Goal: Task Accomplishment & Management: Use online tool/utility

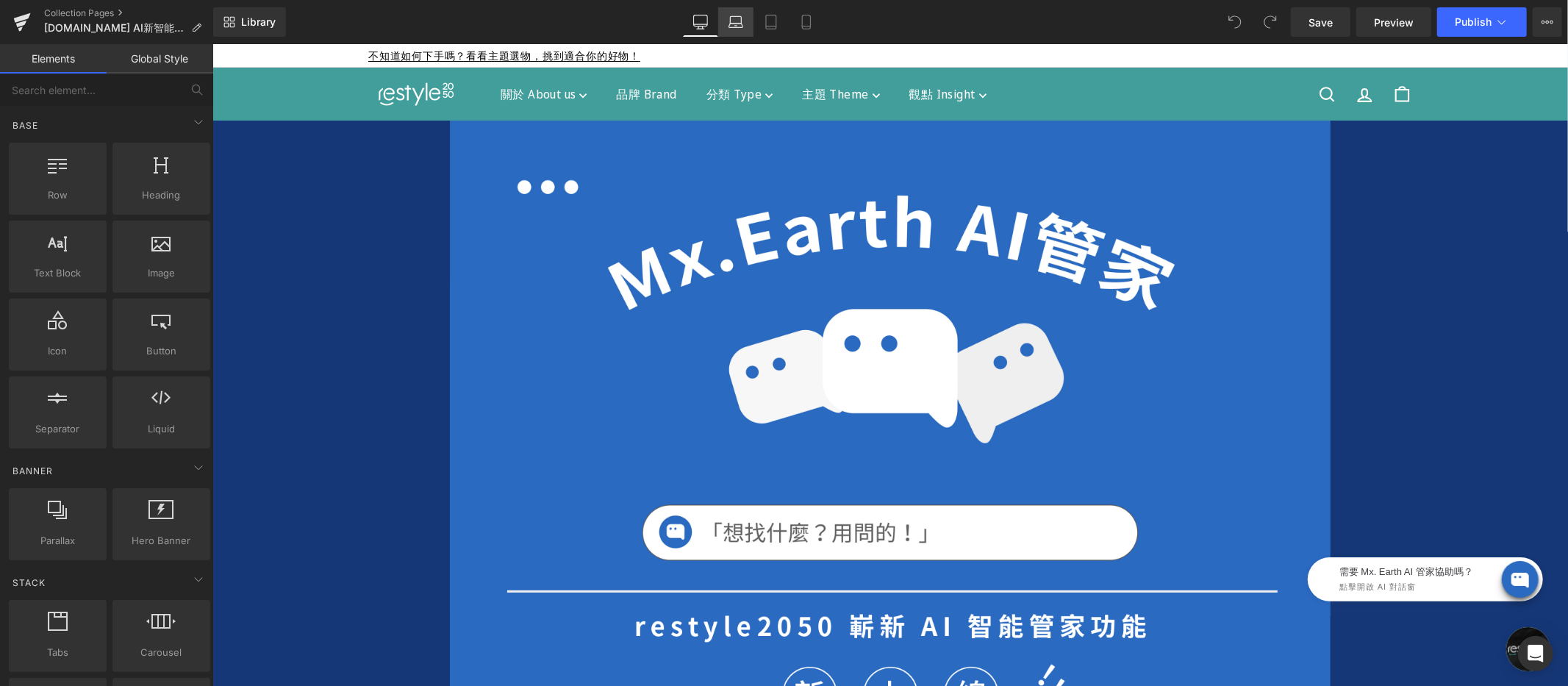
click at [732, 20] on icon at bounding box center [735, 20] width 11 height 7
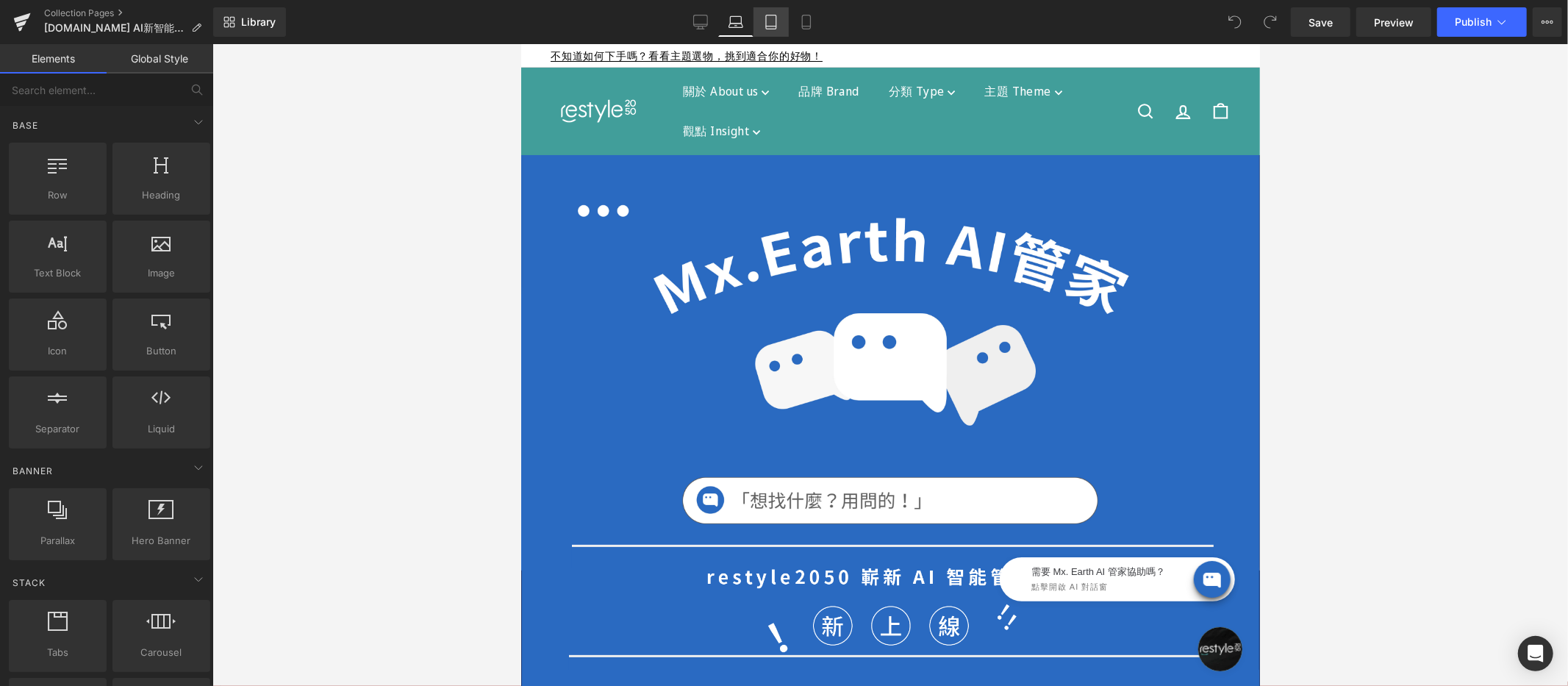
click at [773, 26] on icon at bounding box center [771, 21] width 14 height 14
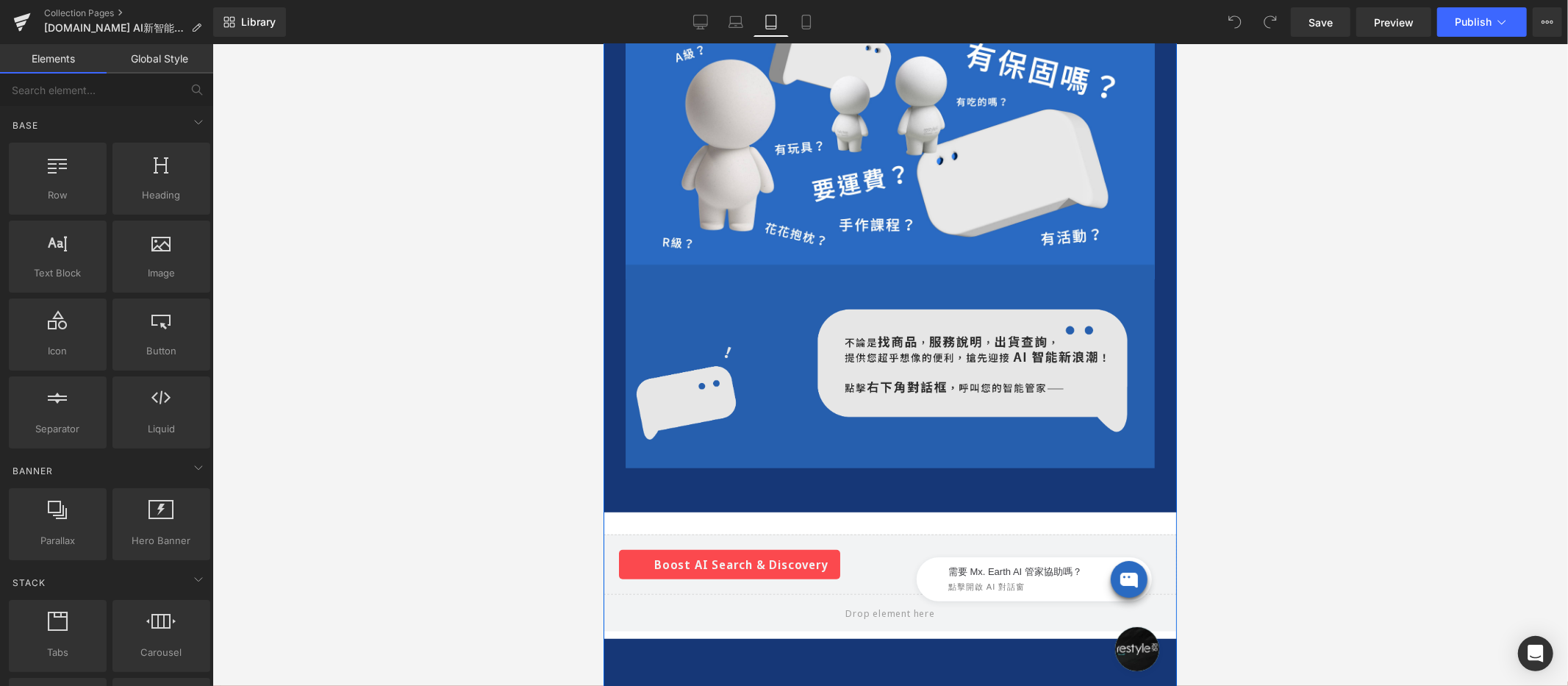
scroll to position [255, 0]
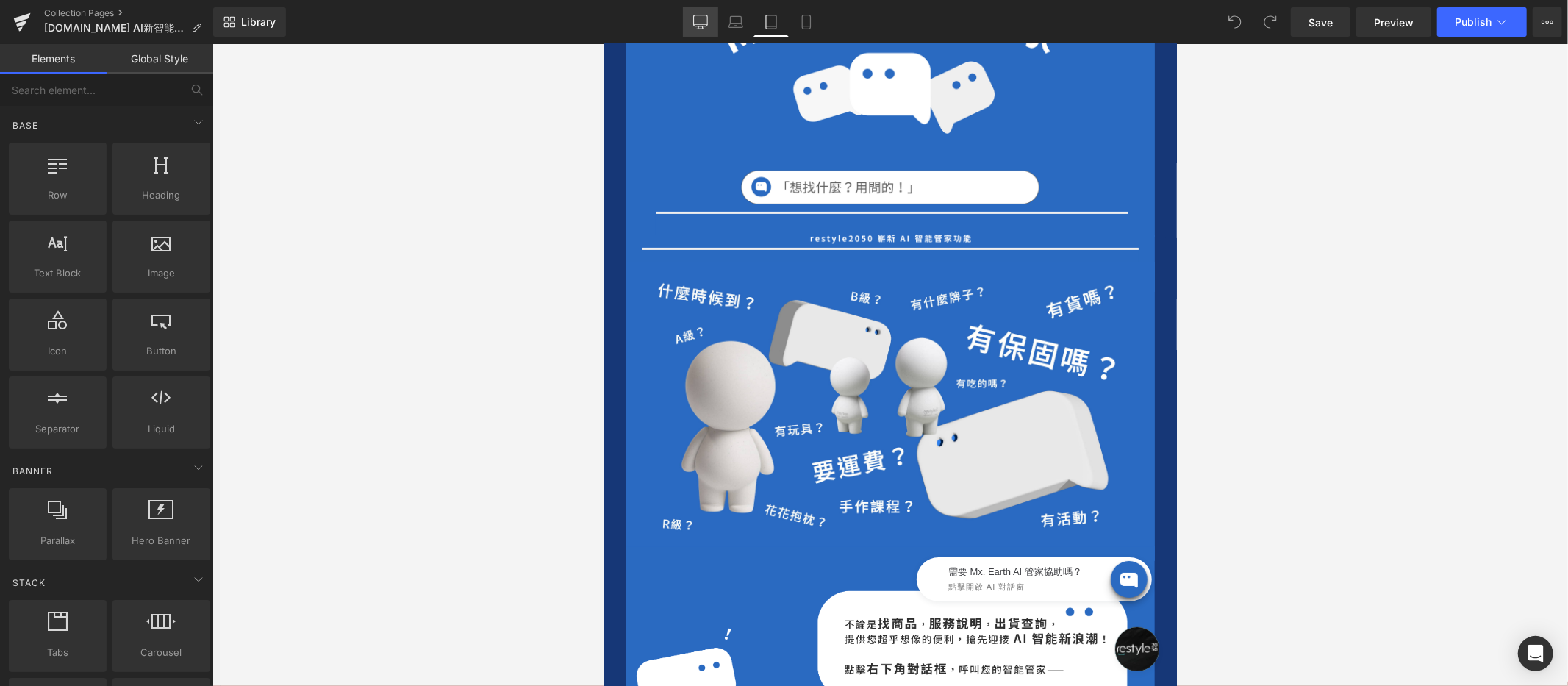
click at [713, 25] on link "Desktop" at bounding box center [700, 22] width 35 height 29
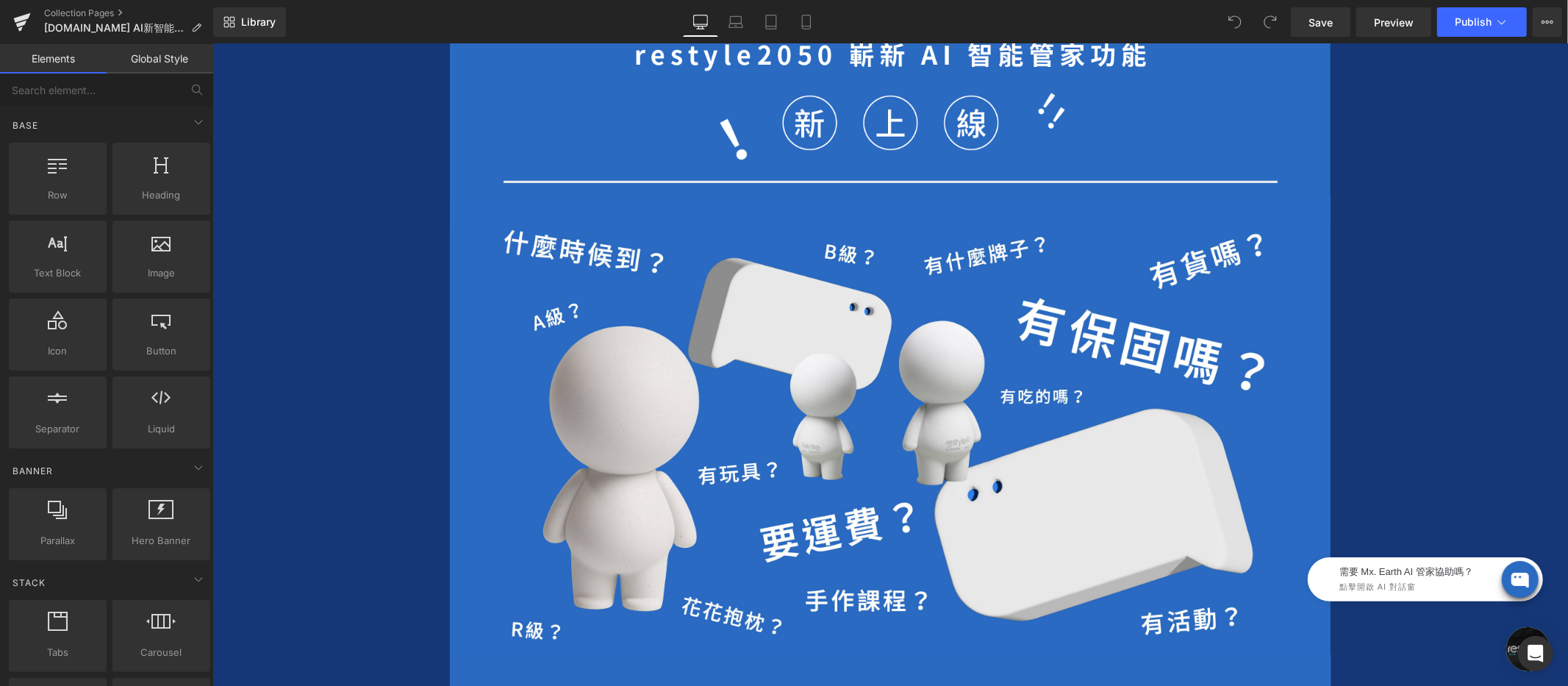
scroll to position [207, 0]
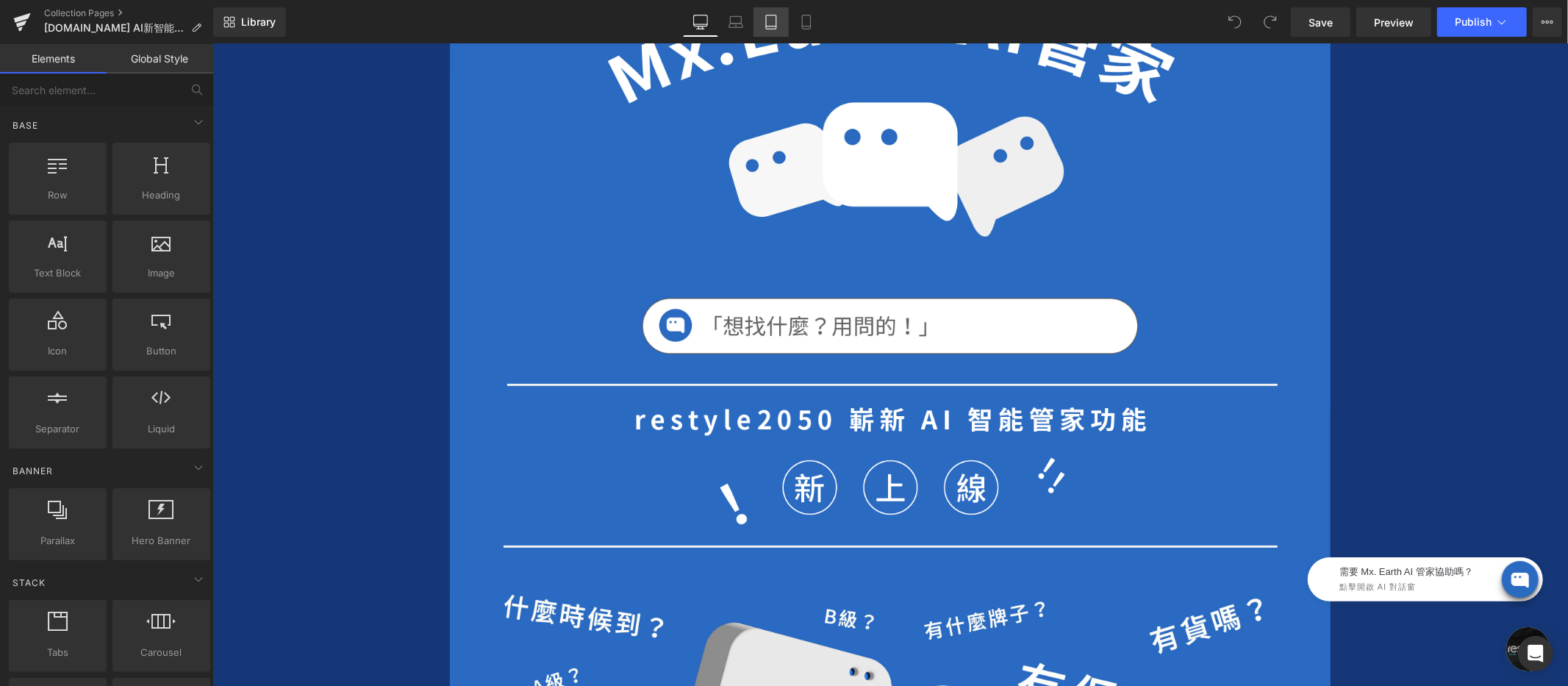
click at [778, 22] on link "Tablet" at bounding box center [771, 22] width 35 height 29
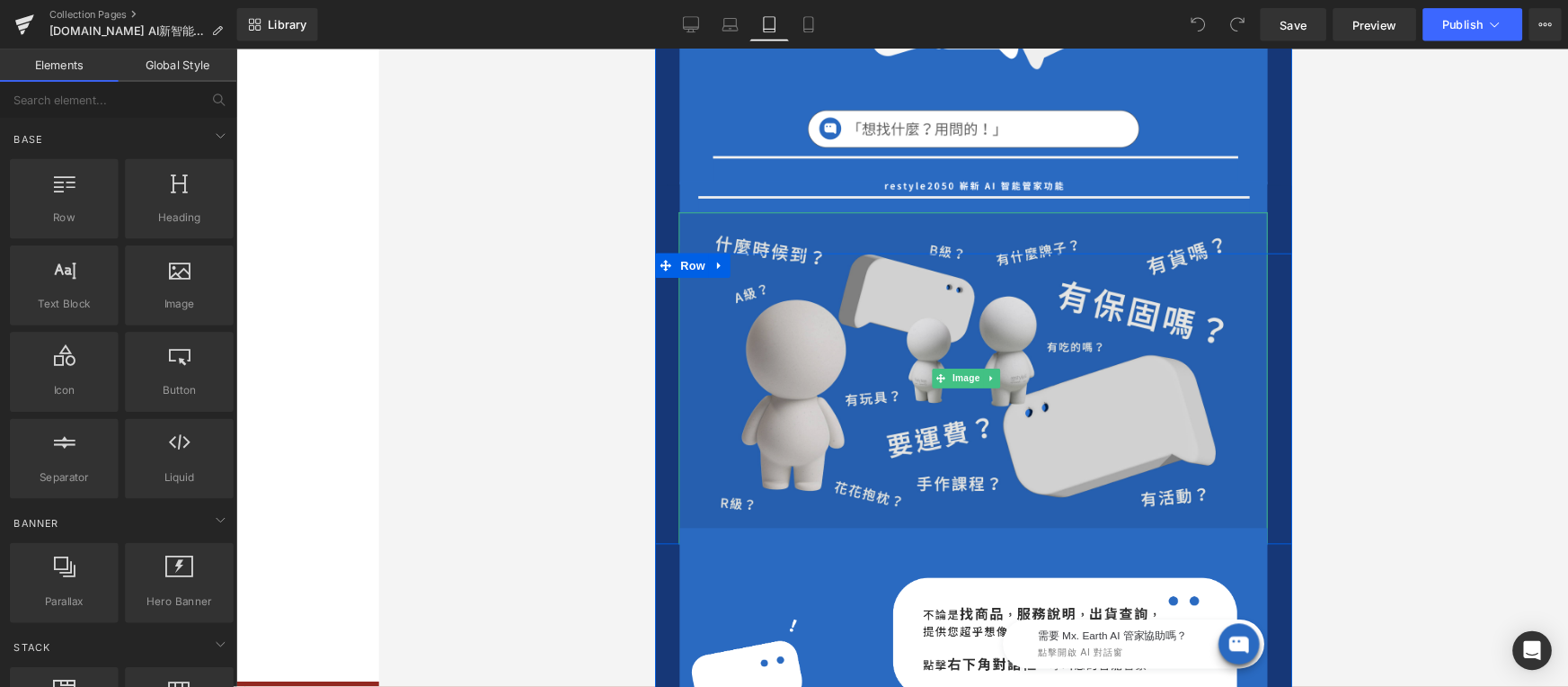
scroll to position [398, 0]
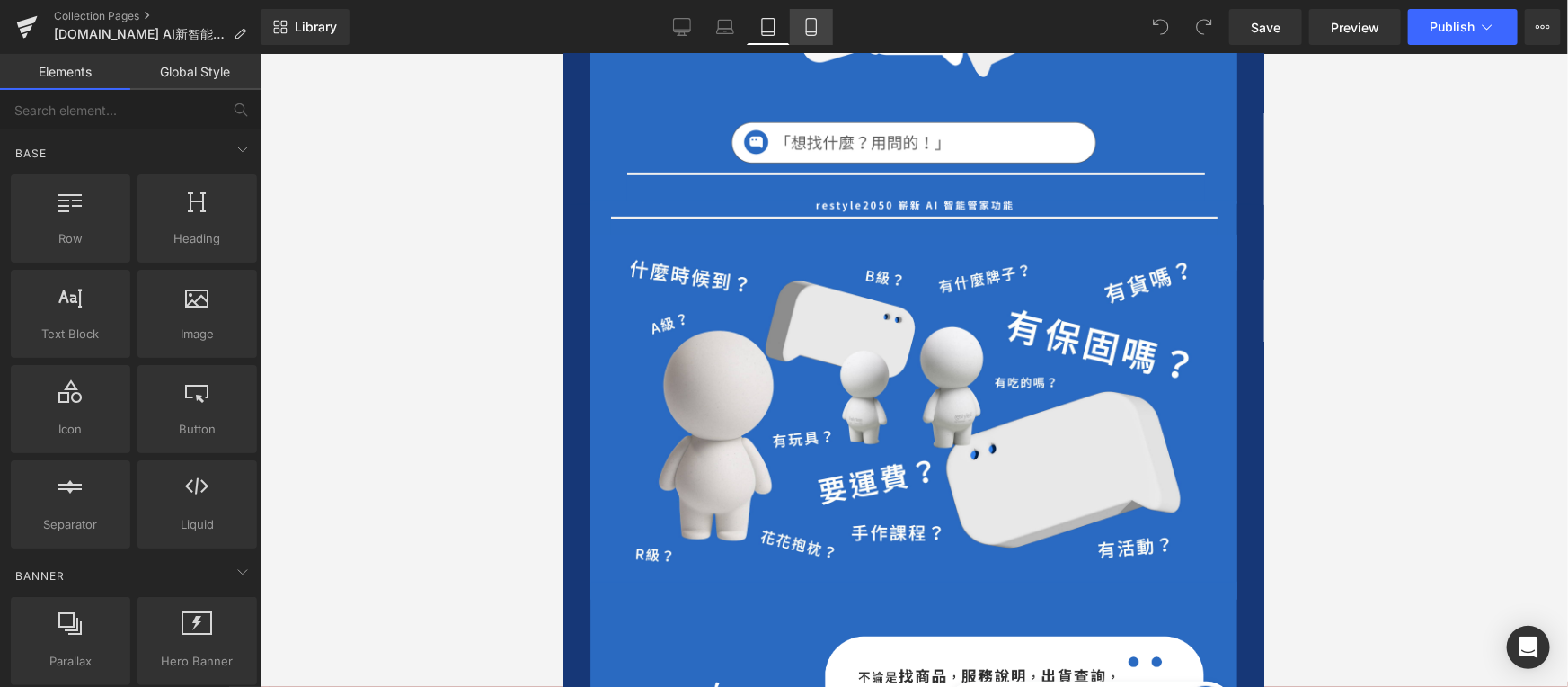
click at [803, 20] on icon at bounding box center [810, 26] width 18 height 18
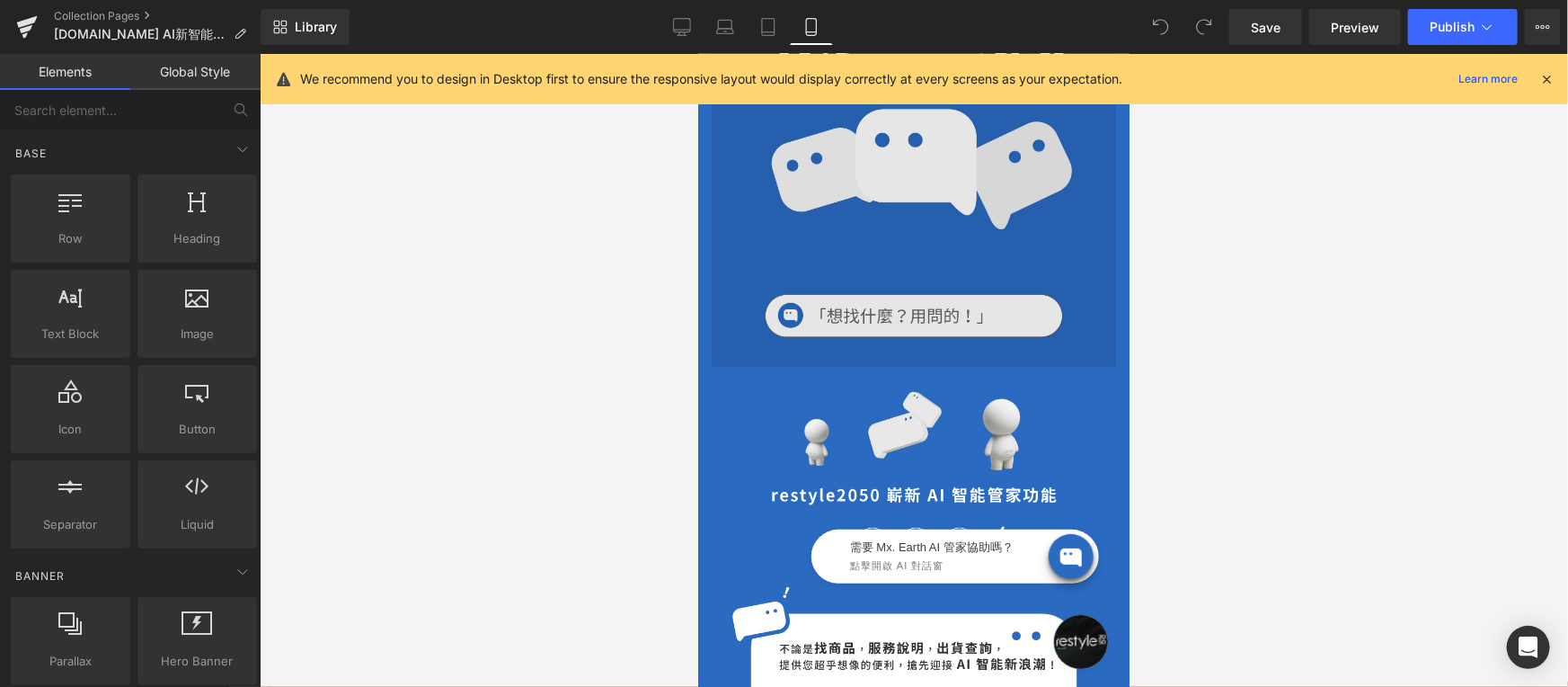
scroll to position [0, 0]
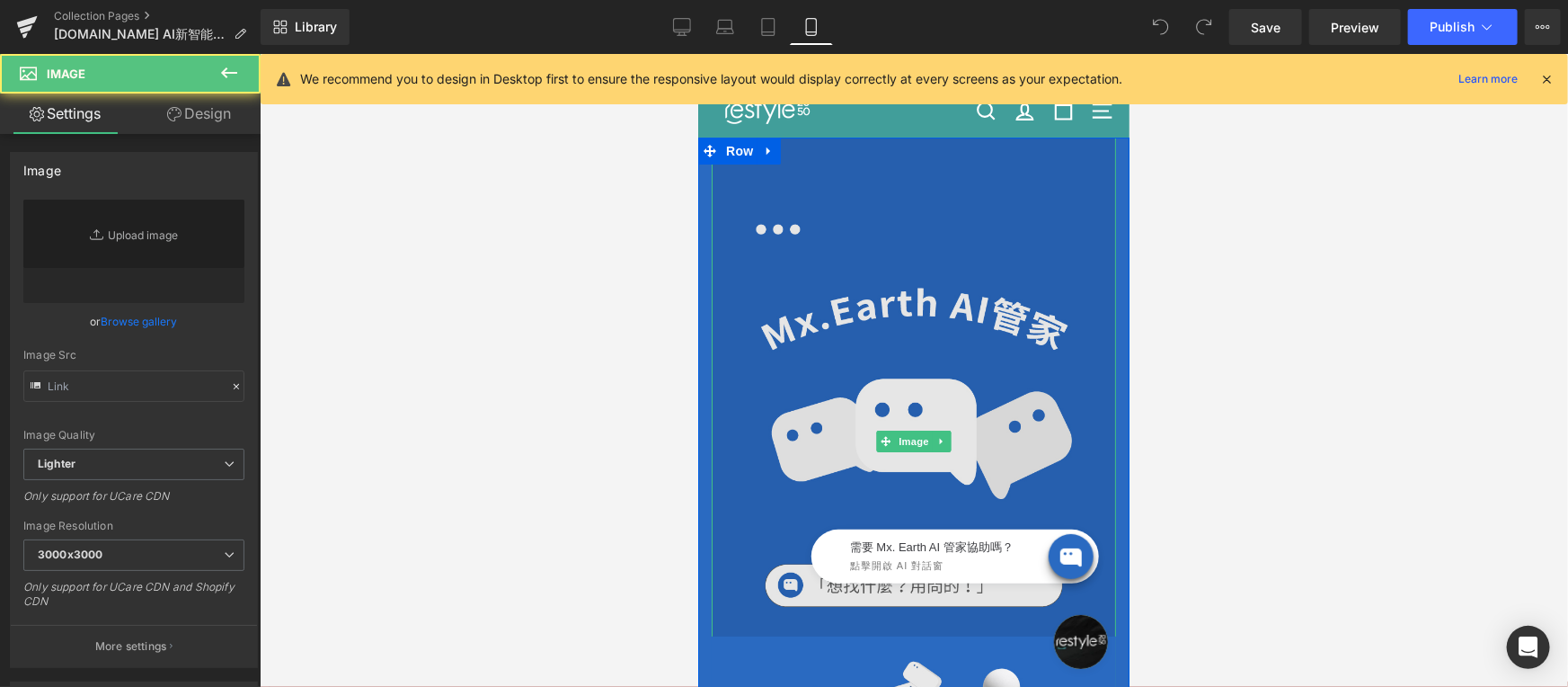
click at [879, 273] on img at bounding box center [913, 440] width 405 height 607
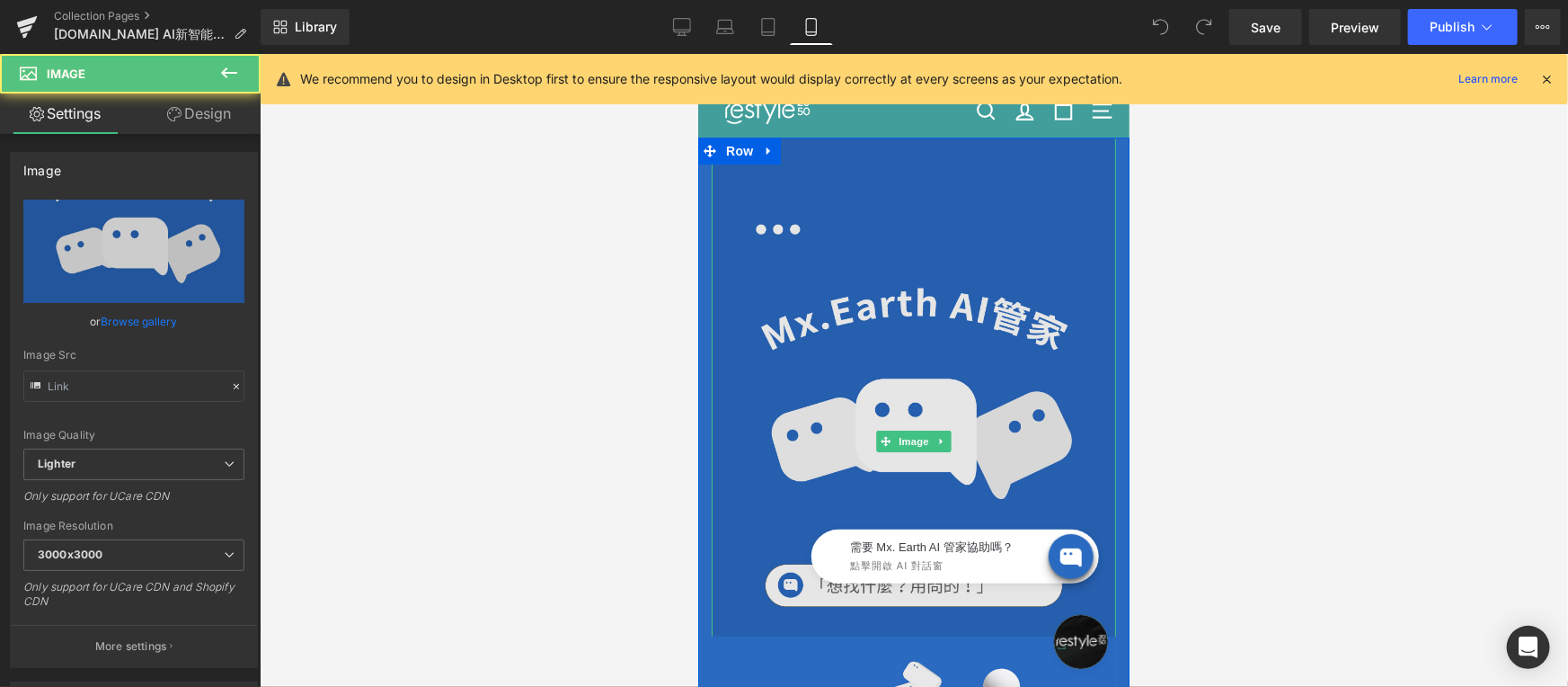
click at [911, 275] on img at bounding box center [913, 440] width 405 height 607
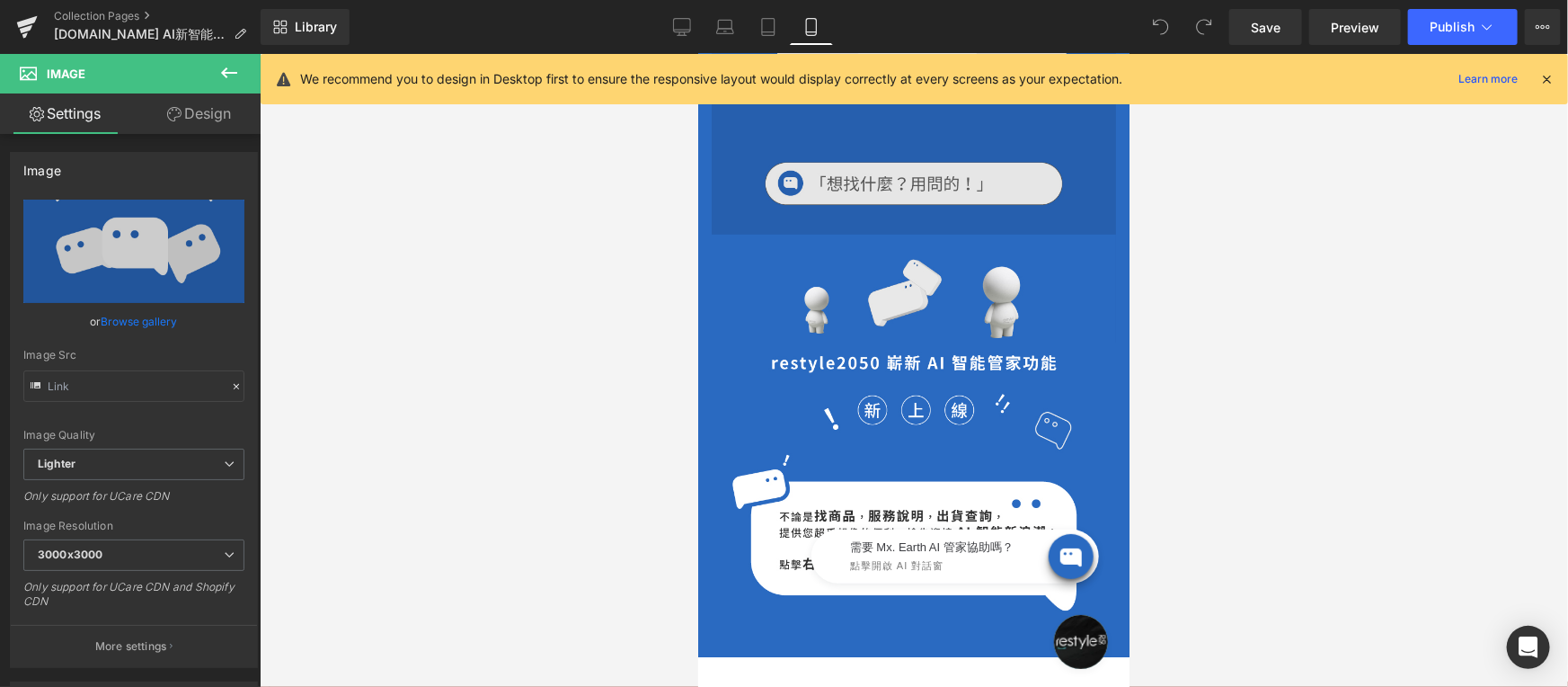
scroll to position [143, 0]
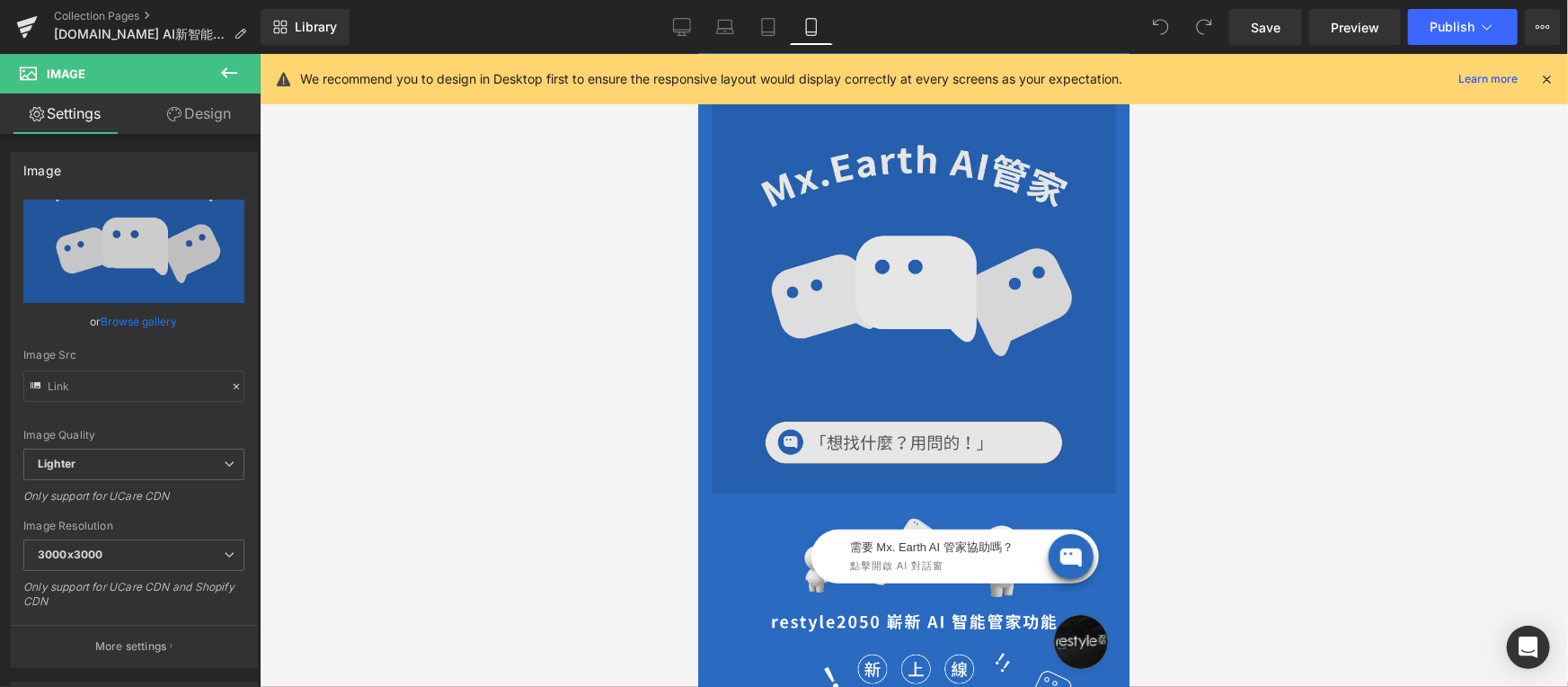
click at [944, 289] on div "Image" at bounding box center [913, 297] width 405 height 607
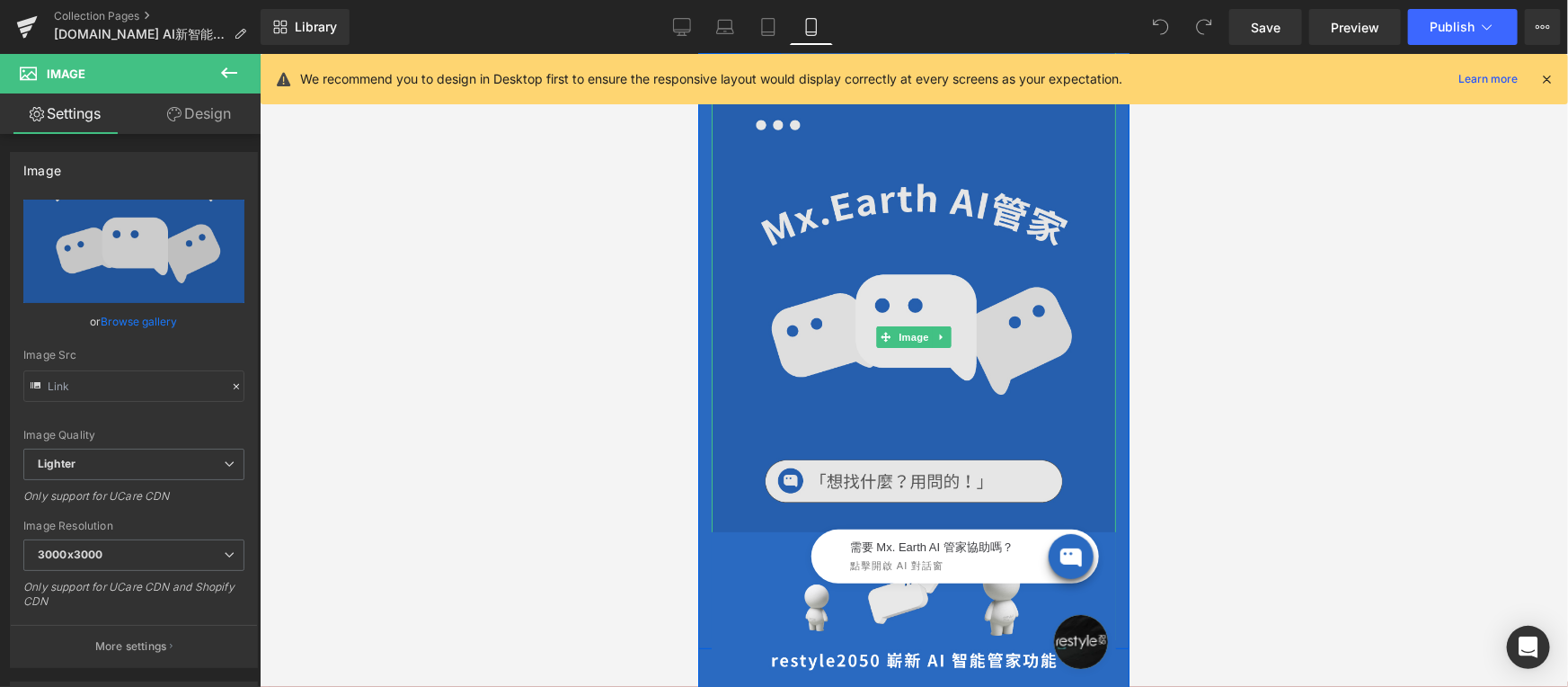
scroll to position [0, 0]
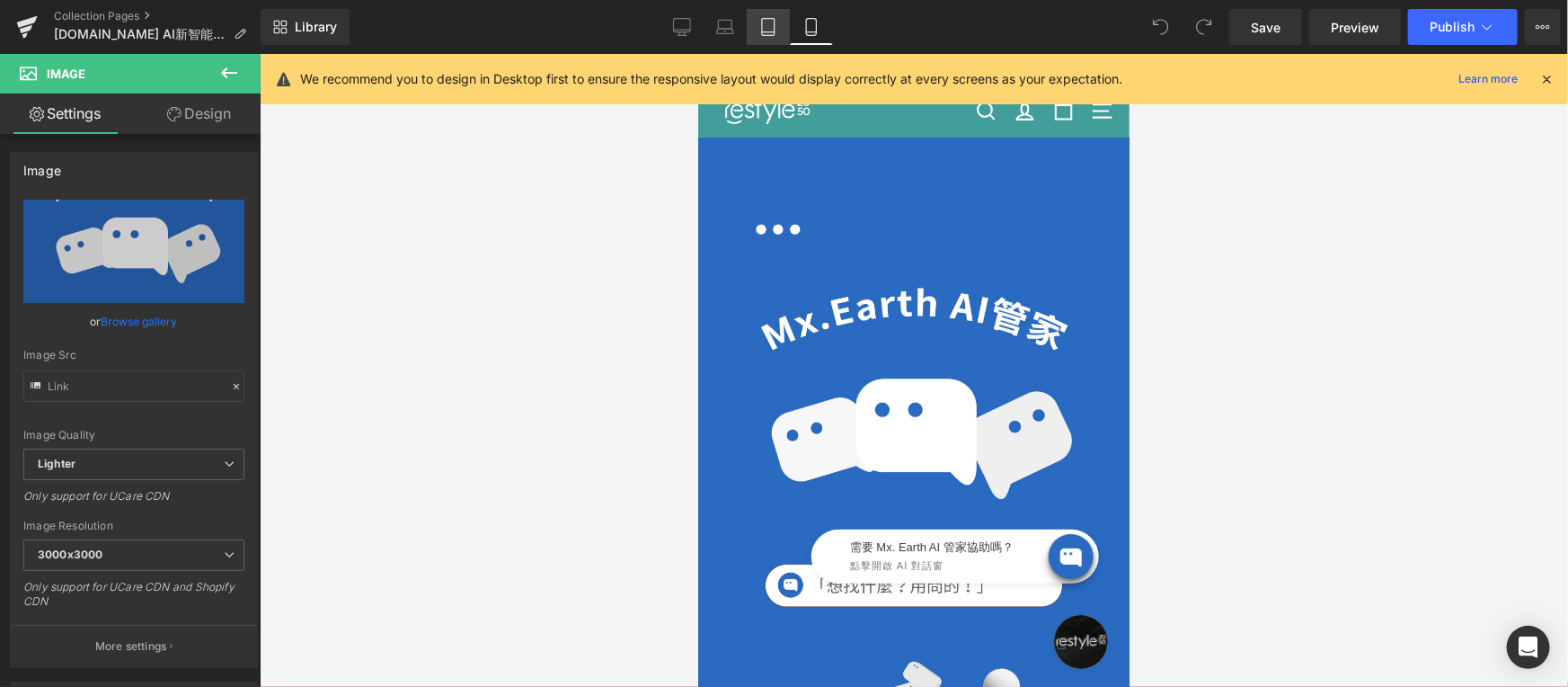
click at [764, 28] on icon at bounding box center [768, 26] width 18 height 18
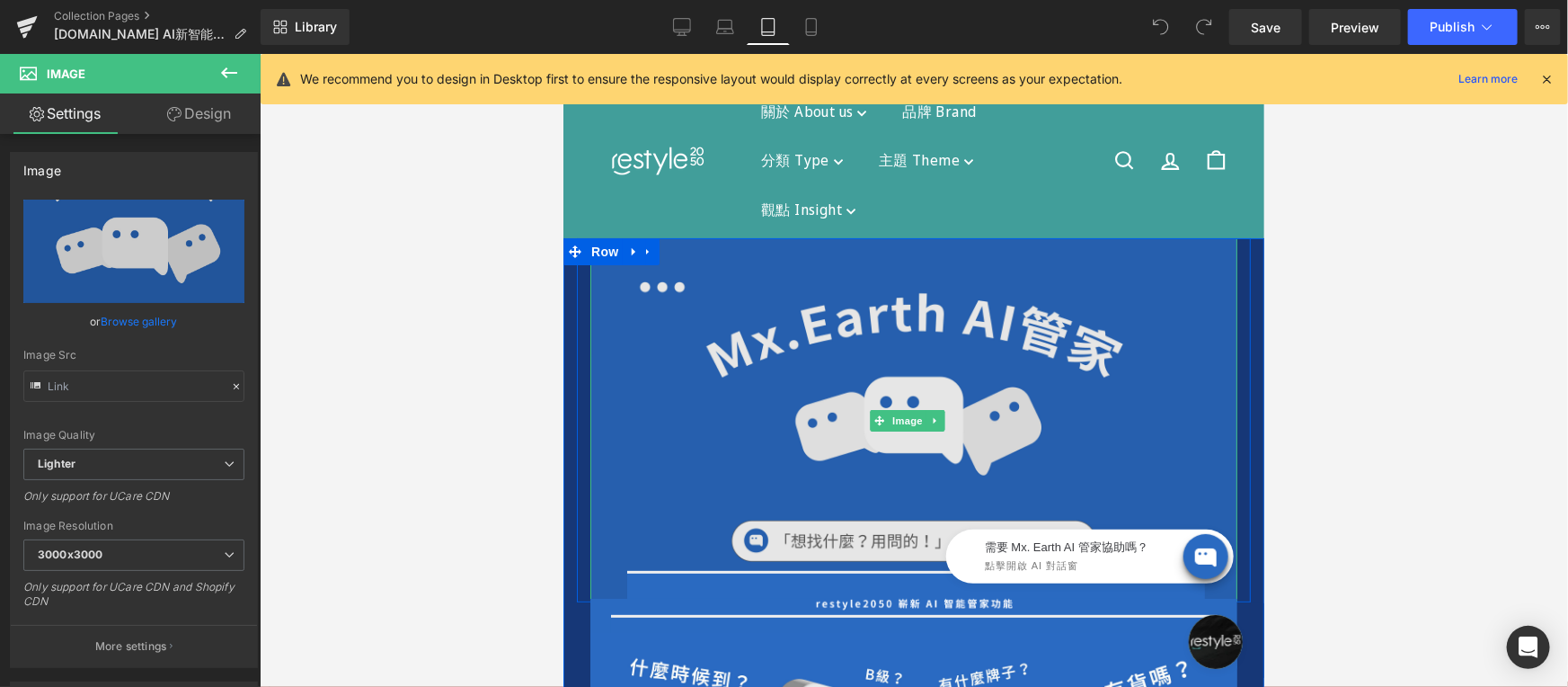
scroll to position [237, 0]
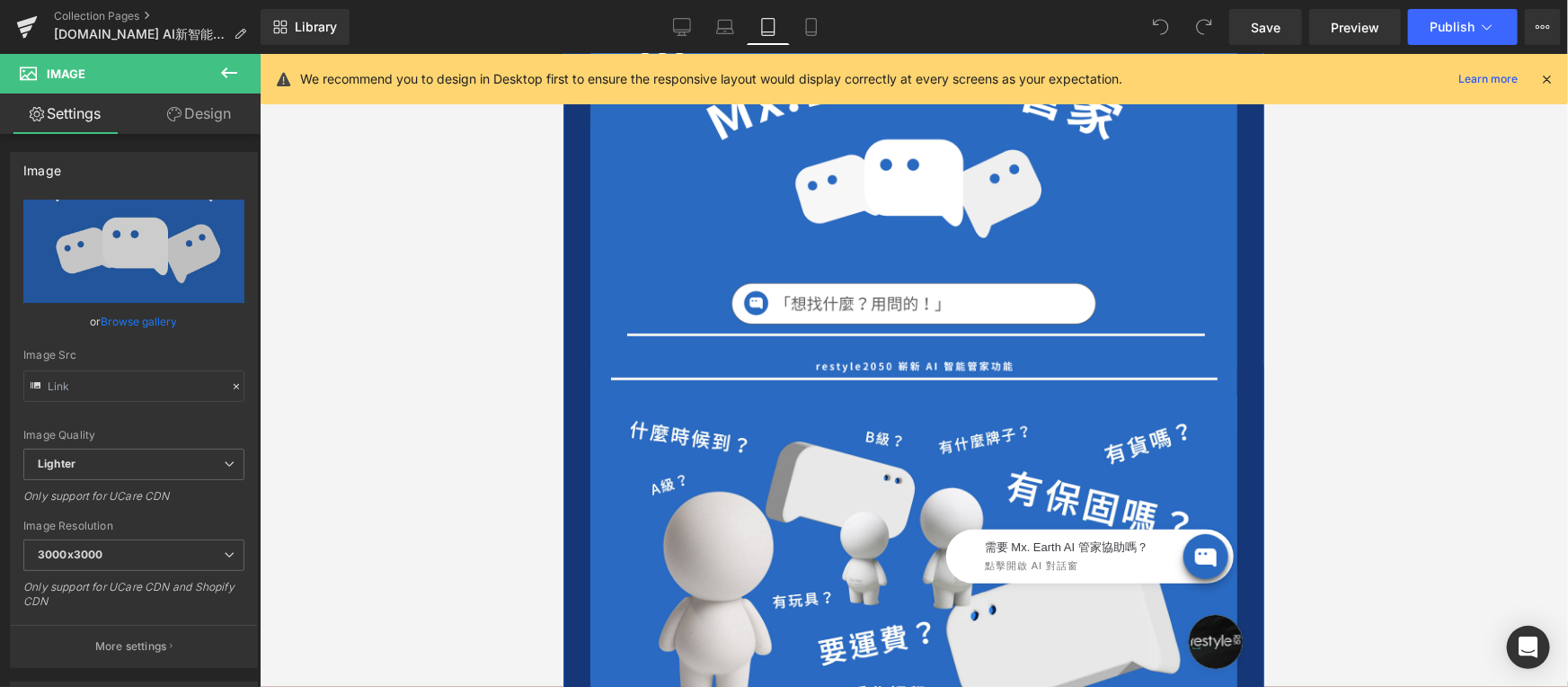
click at [562, 53] on div at bounding box center [562, 53] width 0 height 0
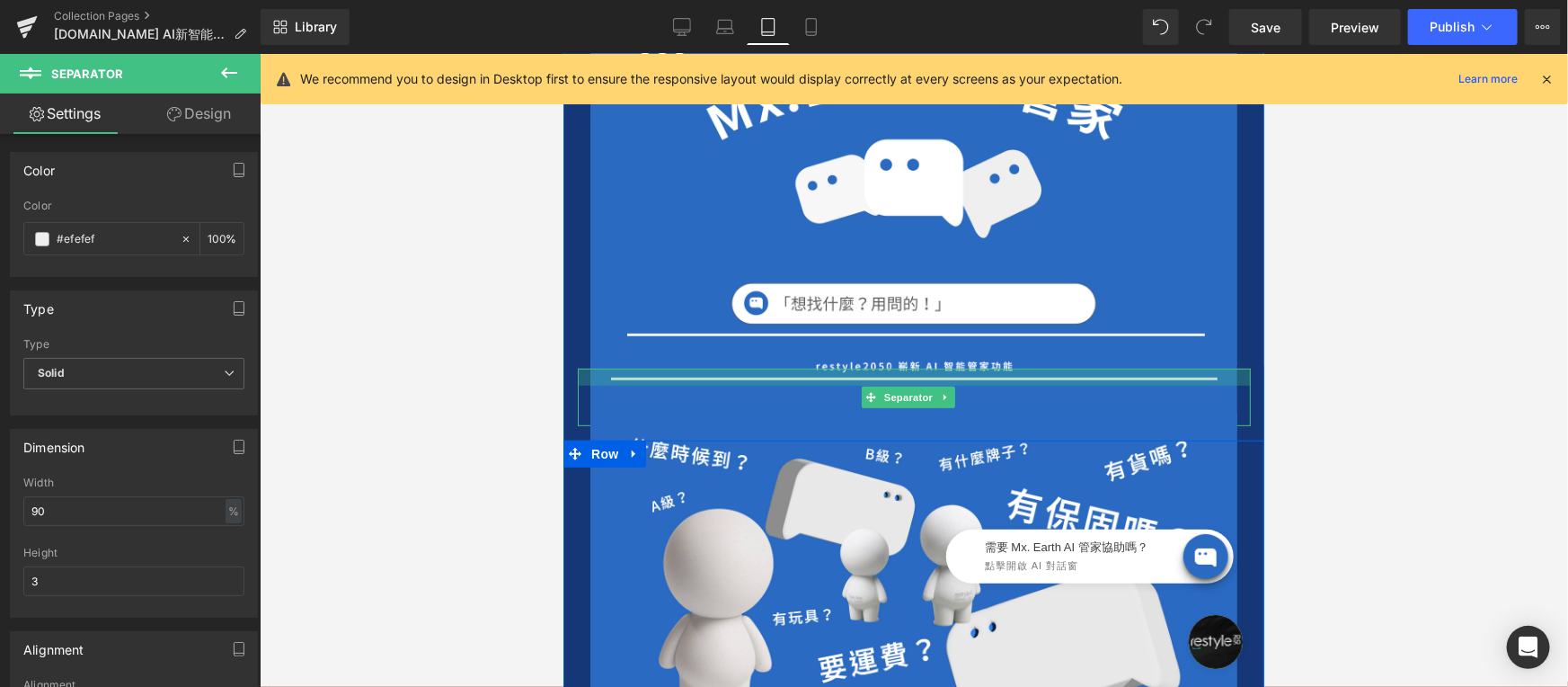
drag, startPoint x: 843, startPoint y: 367, endPoint x: 842, endPoint y: 375, distance: 8.1
click at [842, 375] on div "Separator" at bounding box center [914, 397] width 673 height 57
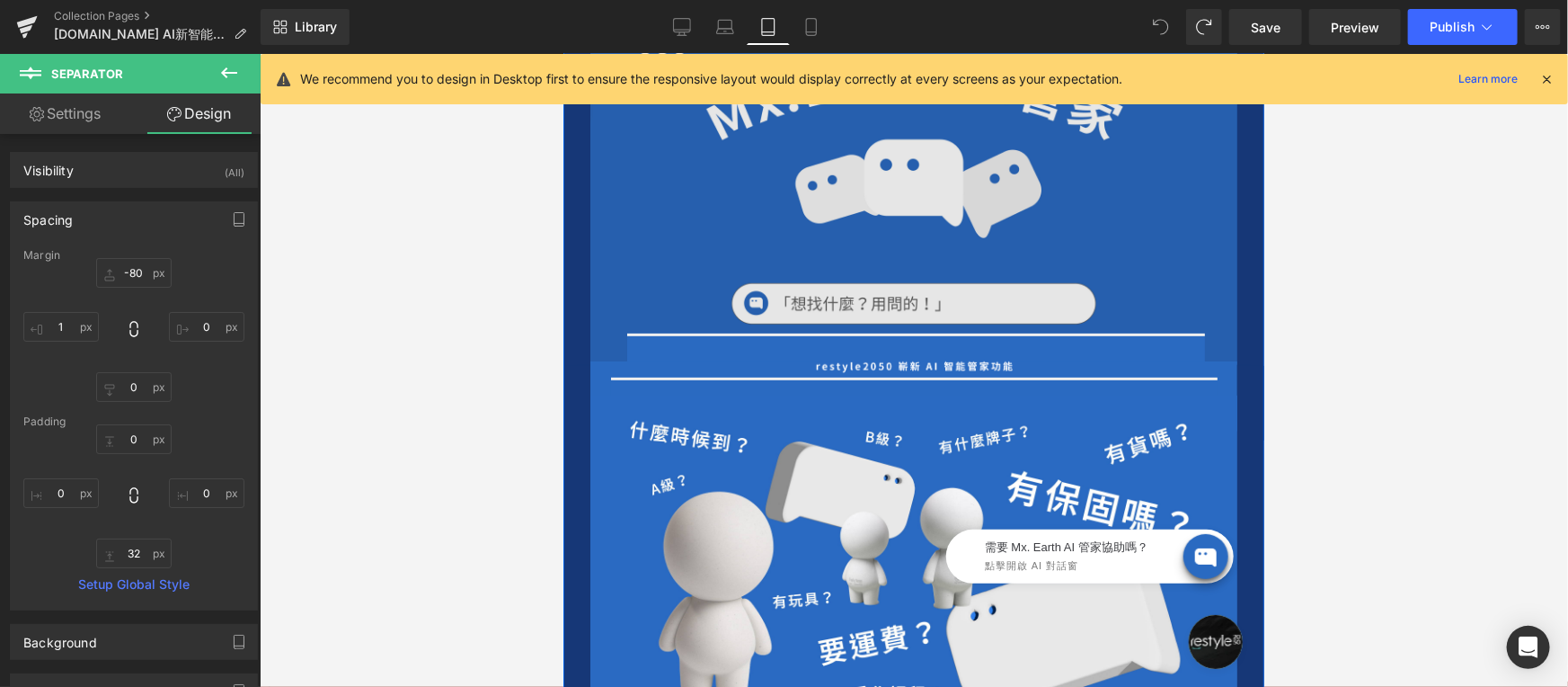
scroll to position [63, 0]
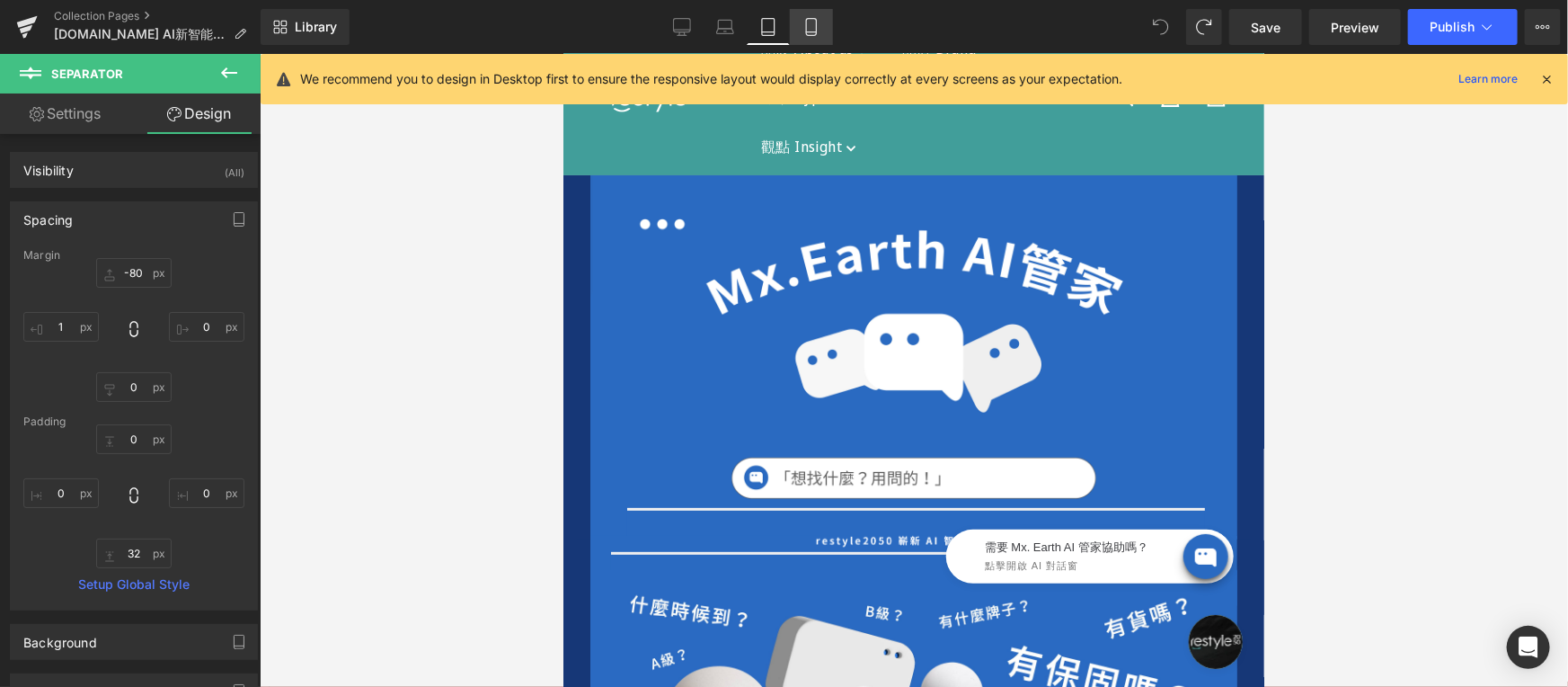
click at [813, 32] on icon at bounding box center [810, 26] width 18 height 18
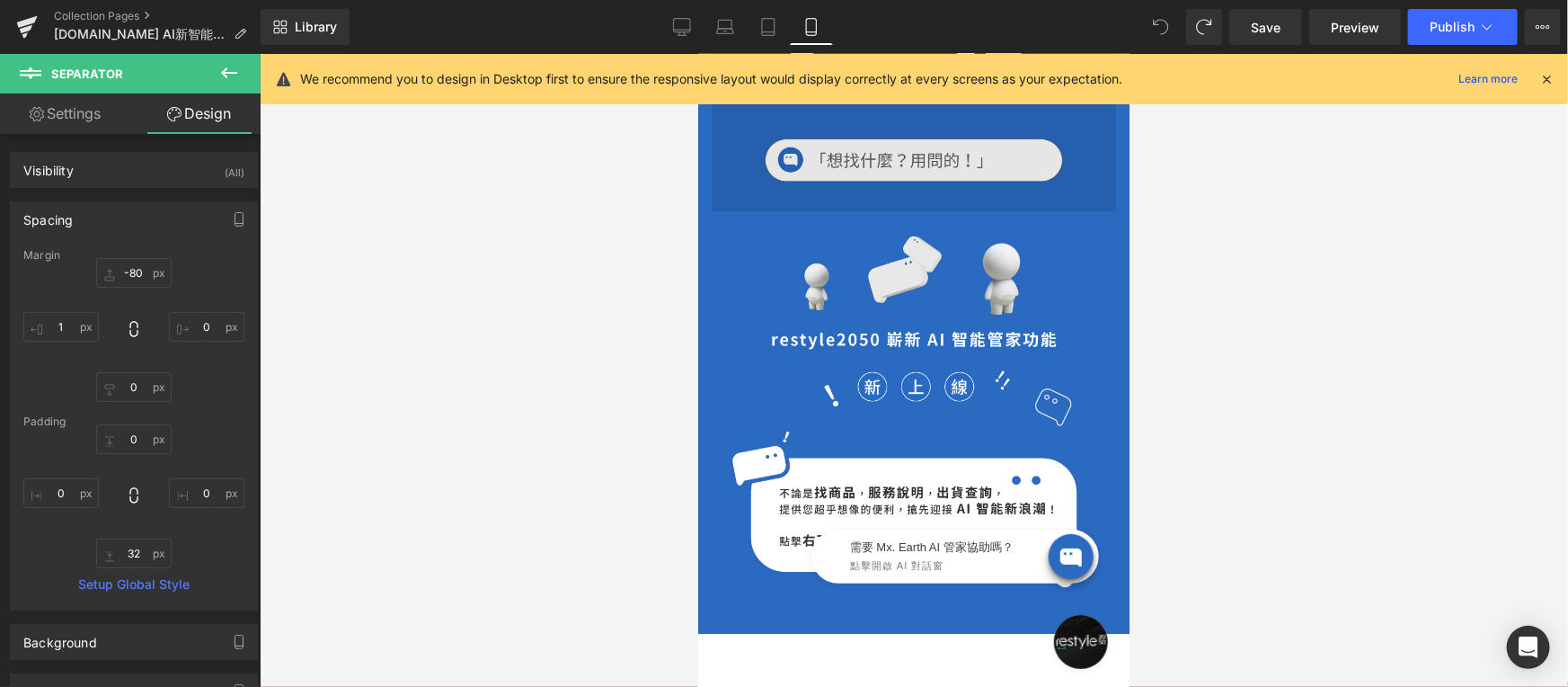
scroll to position [509, 0]
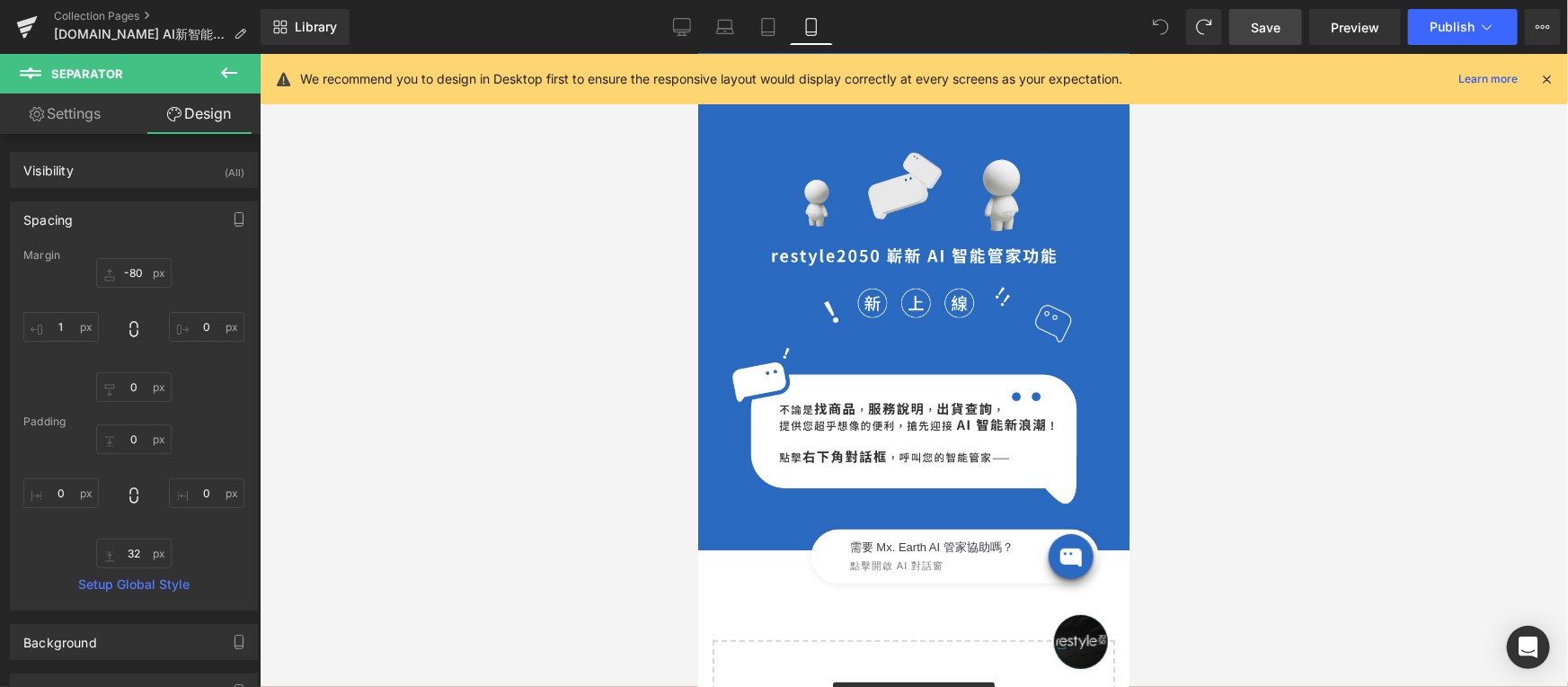
click at [1247, 29] on link "Save" at bounding box center [1265, 27] width 73 height 36
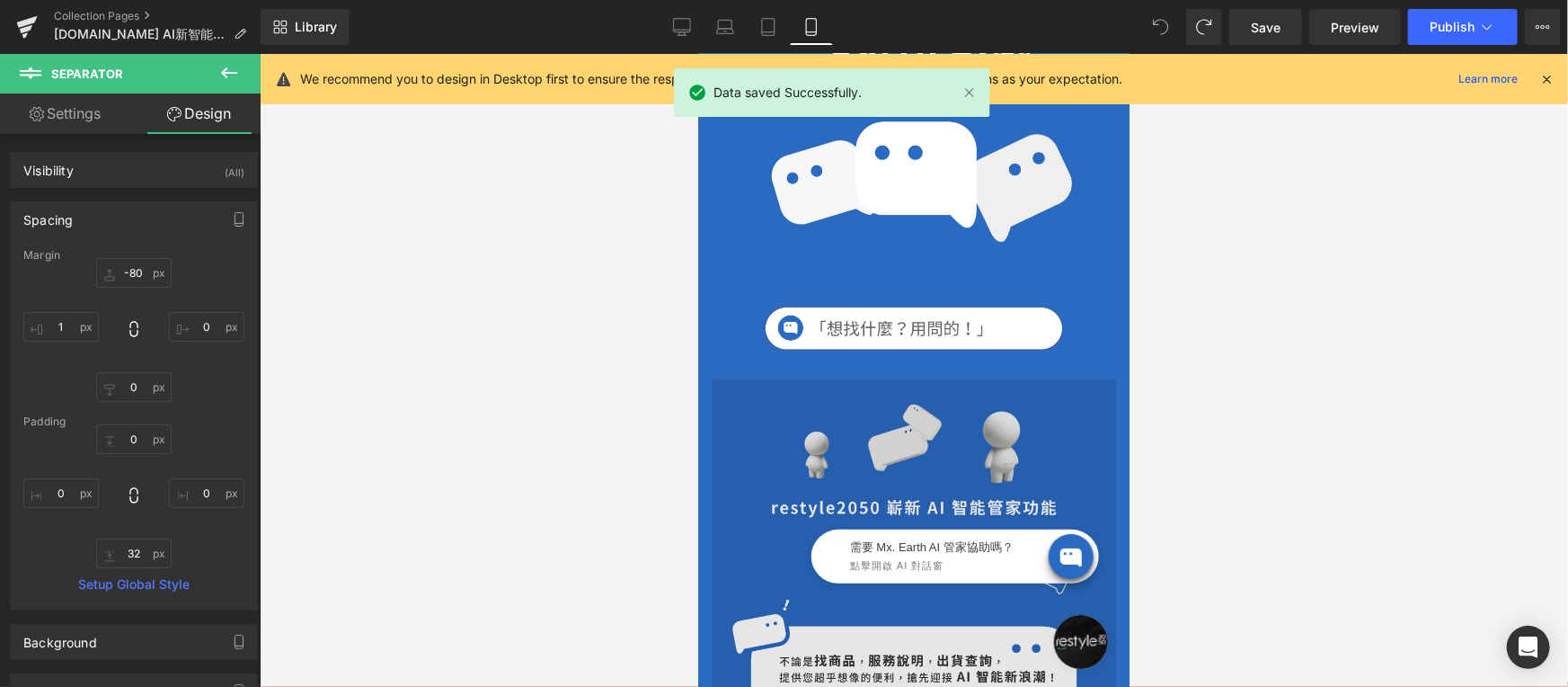
scroll to position [0, 0]
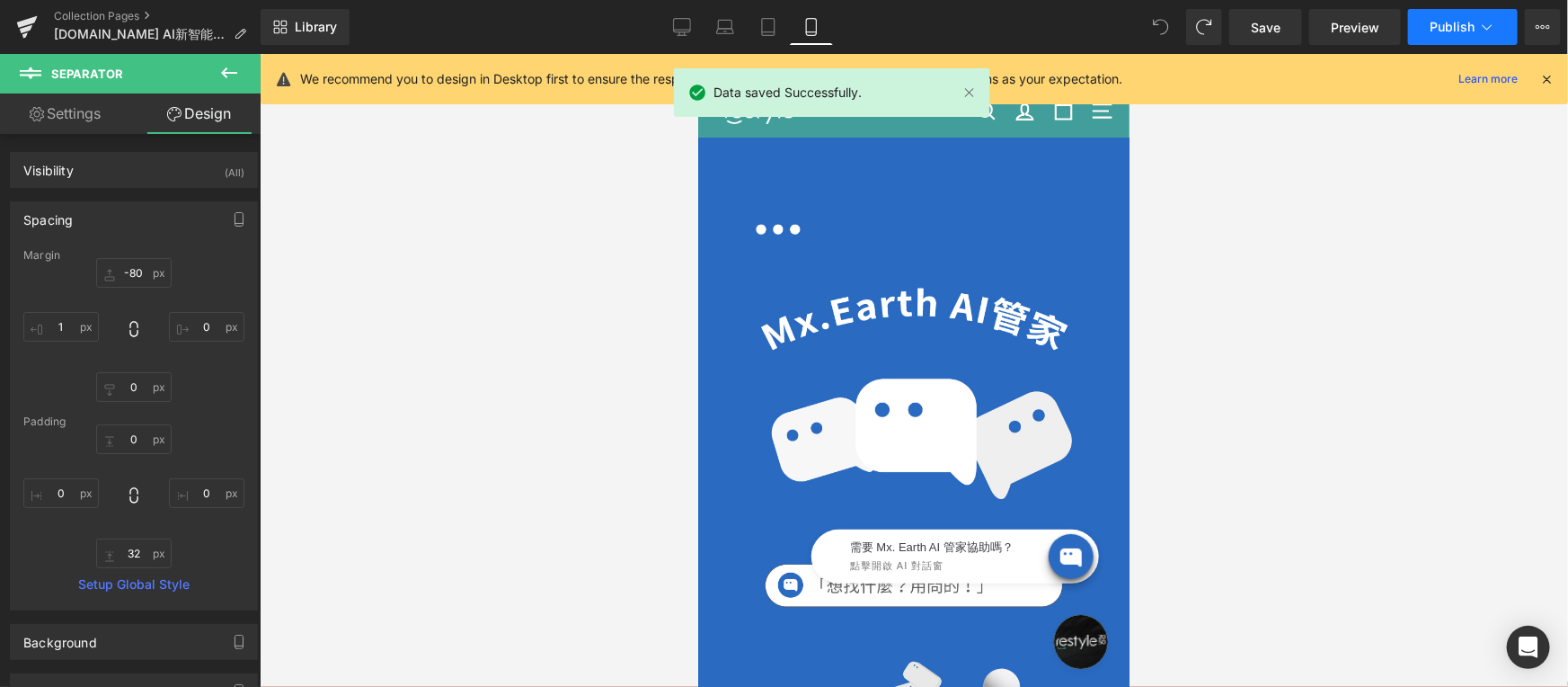
click at [1472, 20] on span "Publish" at bounding box center [1452, 27] width 45 height 15
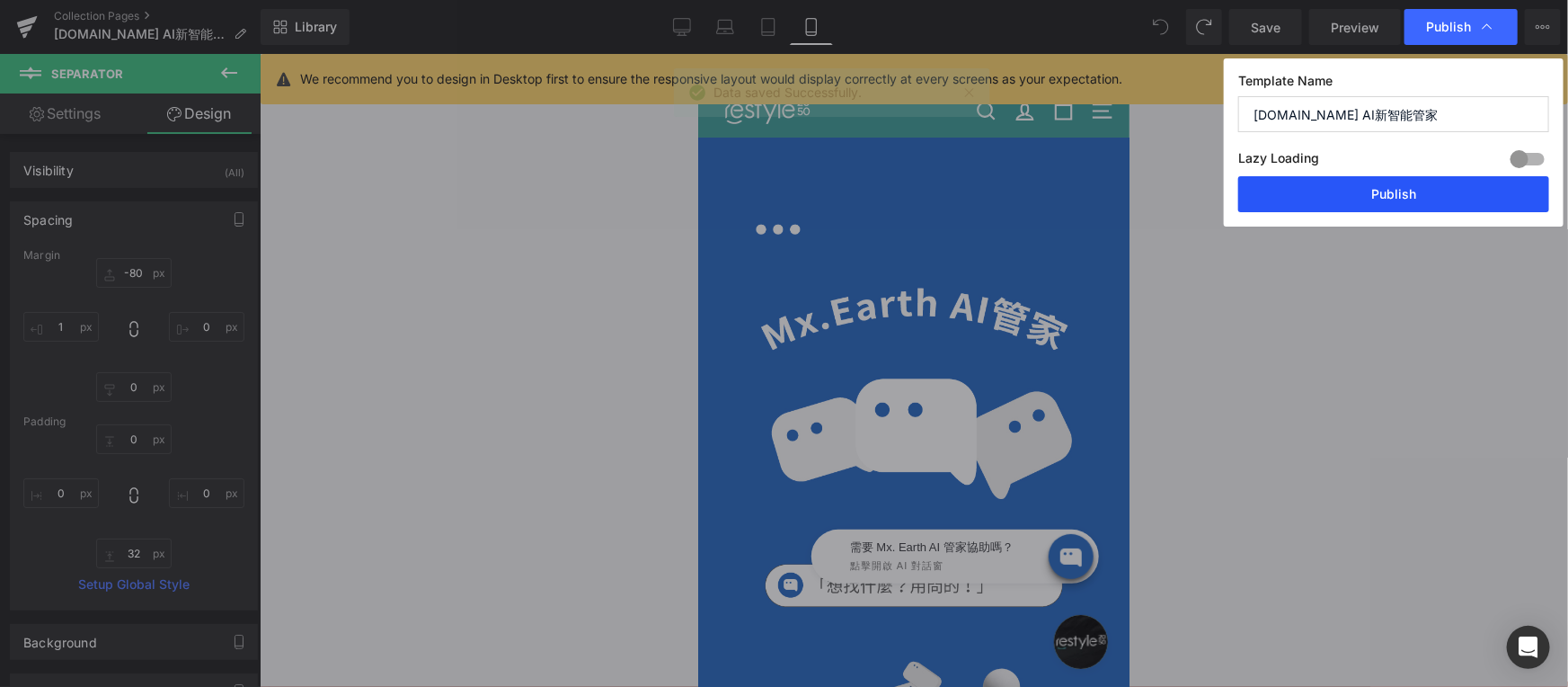
click at [1392, 200] on button "Publish" at bounding box center [1393, 194] width 311 height 36
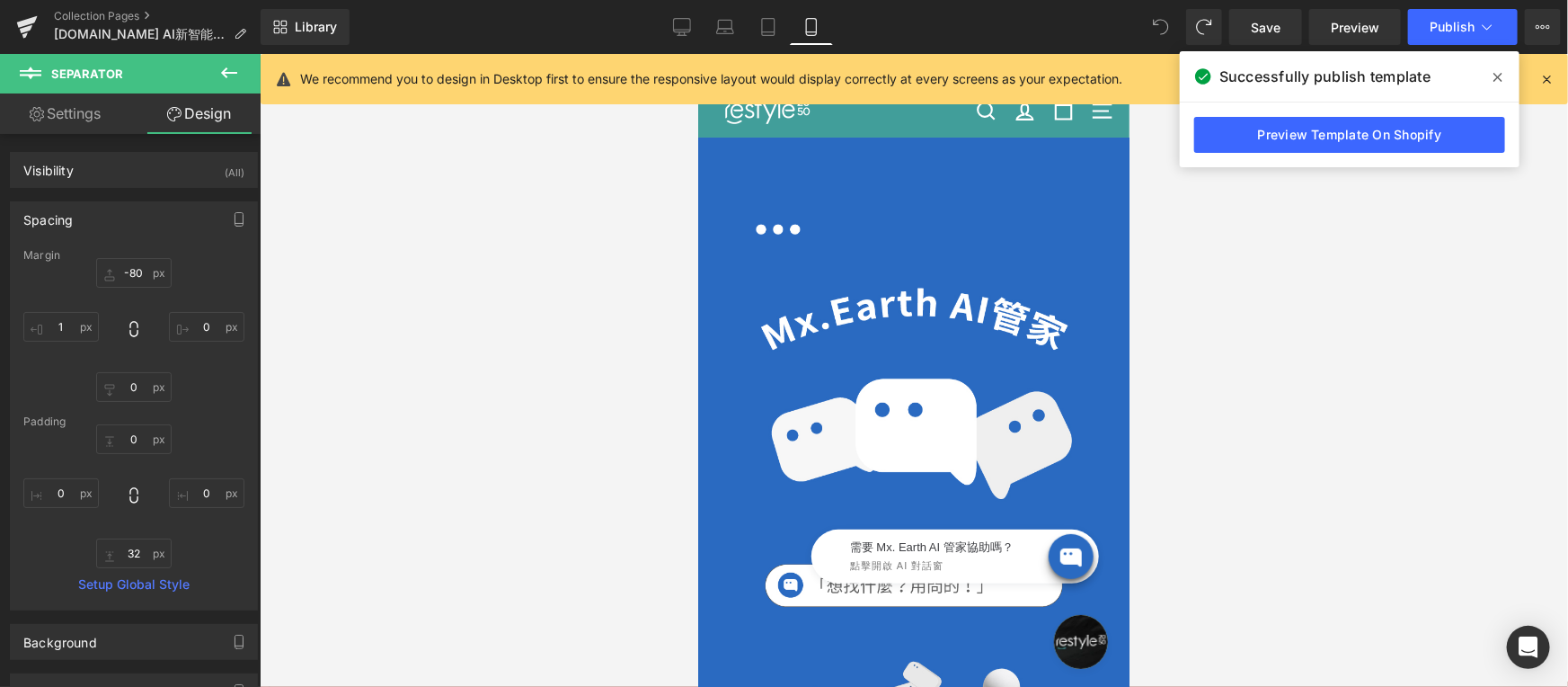
click at [1498, 78] on icon at bounding box center [1498, 77] width 9 height 9
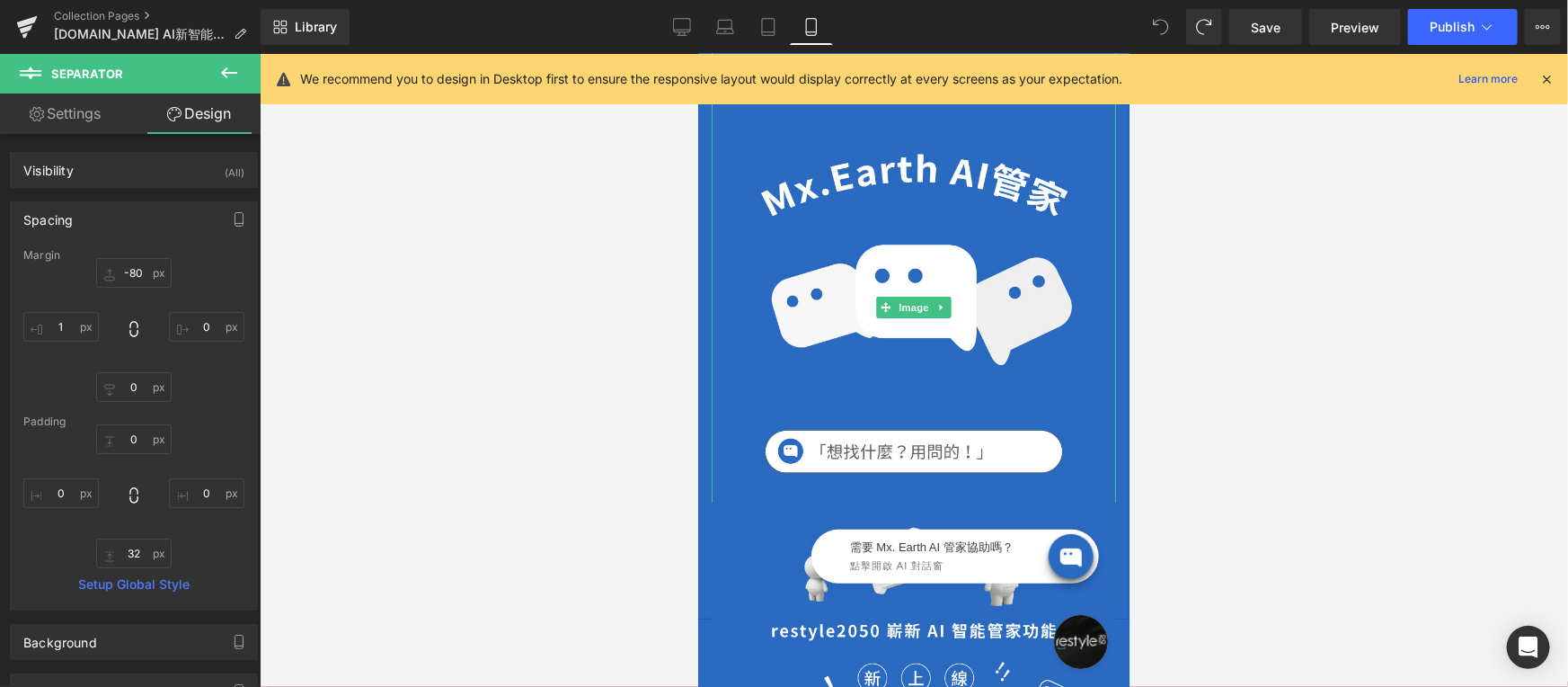
scroll to position [113, 0]
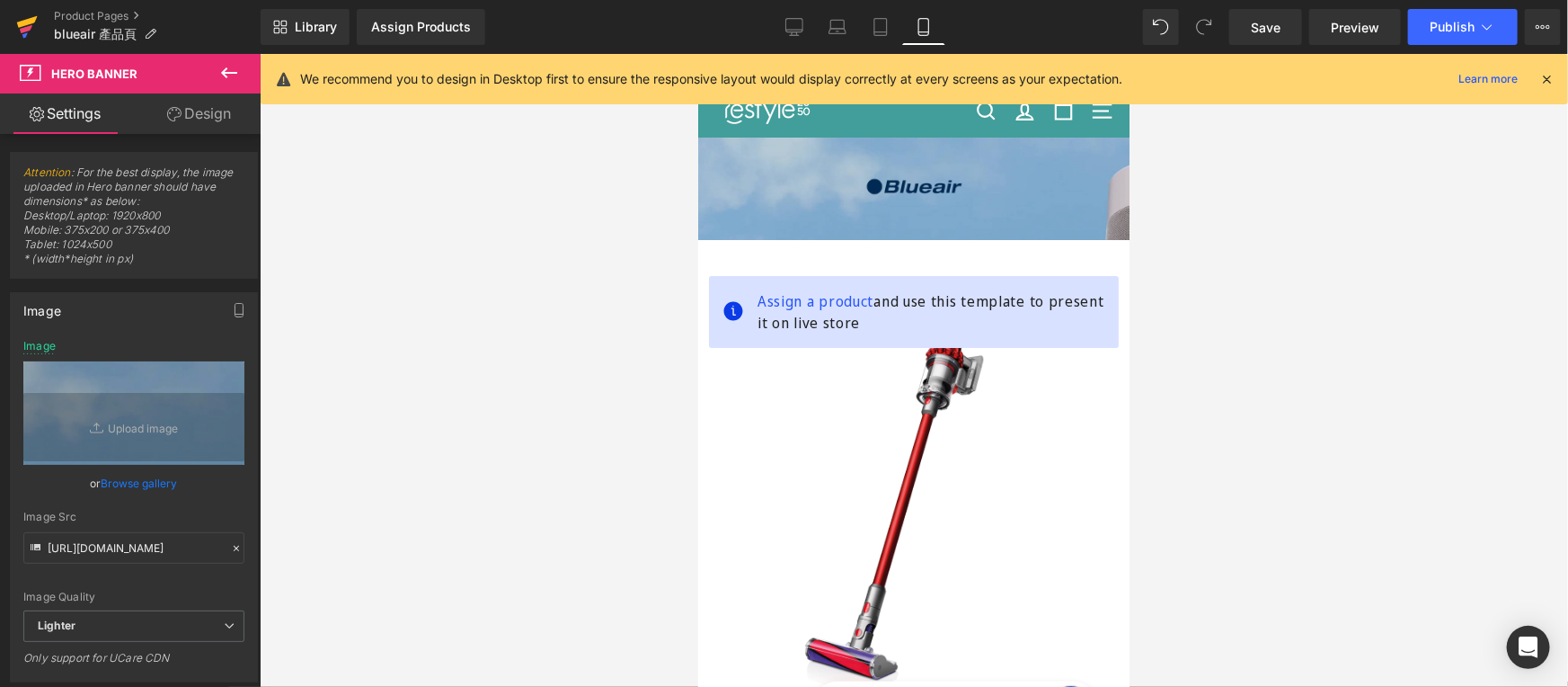
click at [20, 31] on icon at bounding box center [27, 27] width 21 height 45
